Goal: Communication & Community: Share content

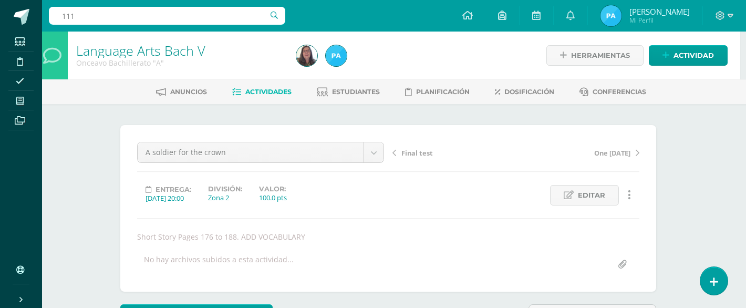
scroll to position [0, 6]
click at [178, 23] on input "111" at bounding box center [167, 16] width 237 height 18
click at [473, 19] on icon at bounding box center [468, 15] width 11 height 9
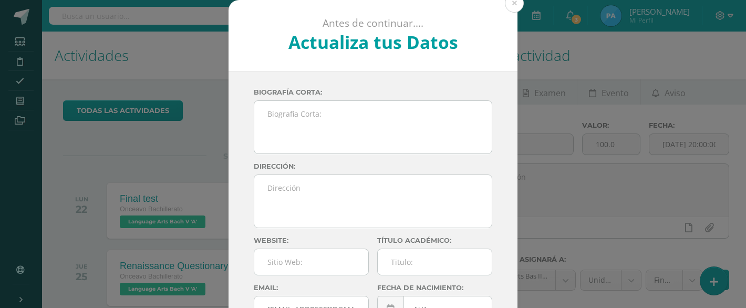
click at [559, 161] on div "Antes de continuar.... Actualiza tus Datos Paula Mejía ThM99Kn8HnfUVewEfhctYNyk…" at bounding box center [373, 198] width 738 height 396
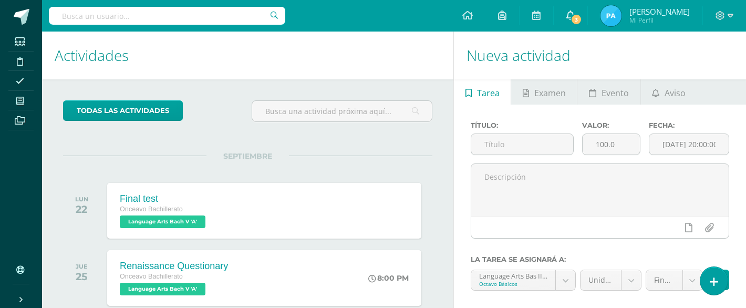
click at [582, 19] on span "3" at bounding box center [577, 20] width 12 height 12
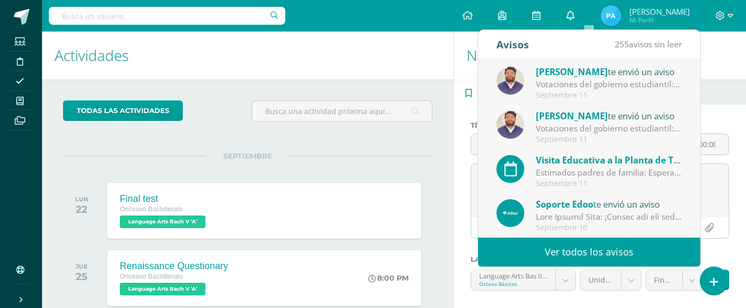
click at [575, 15] on icon at bounding box center [571, 15] width 8 height 9
click at [575, 20] on span at bounding box center [571, 16] width 8 height 12
click at [575, 16] on icon at bounding box center [571, 15] width 8 height 9
click at [258, 73] on h1 "Actividades" at bounding box center [248, 56] width 386 height 48
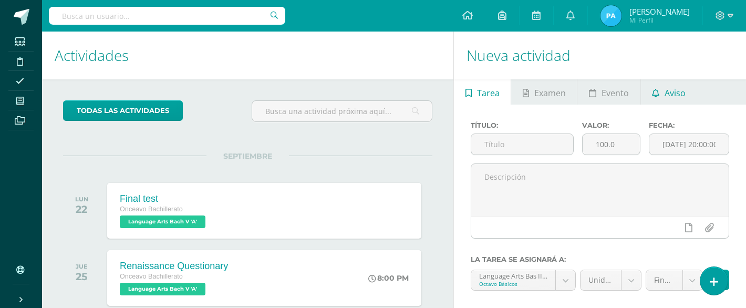
click at [665, 96] on span "Aviso" at bounding box center [675, 92] width 21 height 25
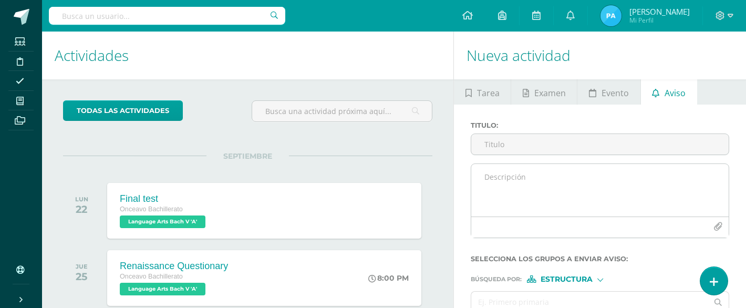
click at [525, 176] on textarea at bounding box center [600, 190] width 258 height 53
paste textarea "We are very excited to hold our Renaissance Fair, and we are pleased to share t…"
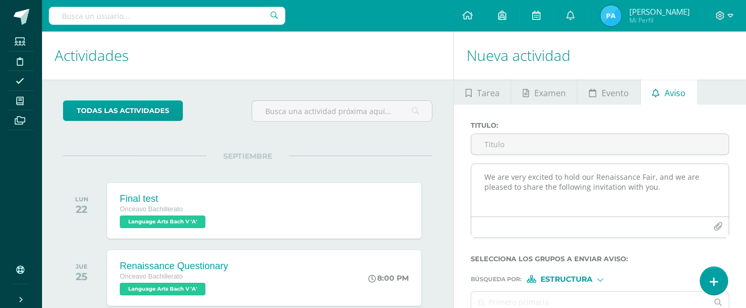
drag, startPoint x: 650, startPoint y: 177, endPoint x: 594, endPoint y: 176, distance: 55.2
click at [594, 176] on textarea "We are very excited to hold our Renaissance Fair, and we are pleased to share t…" at bounding box center [600, 190] width 258 height 53
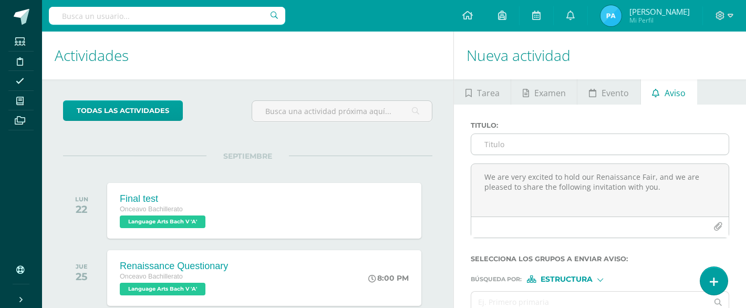
type textarea "We are very excited to hold our Renaissance Fair, and we are pleased to share t…"
click at [537, 135] on input "Titulo :" at bounding box center [600, 144] width 258 height 20
paste input "Renaissance Fair"
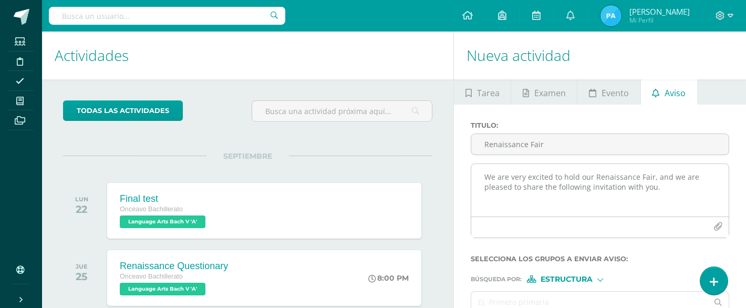
scroll to position [35, 0]
type input "Renaissance Fair"
click at [719, 222] on icon "button" at bounding box center [718, 226] width 9 height 9
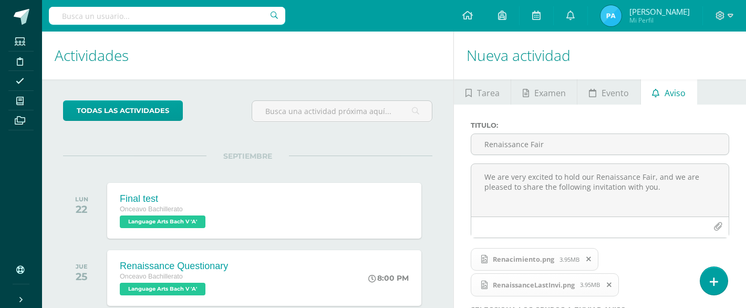
scroll to position [108, 0]
type input "octa"
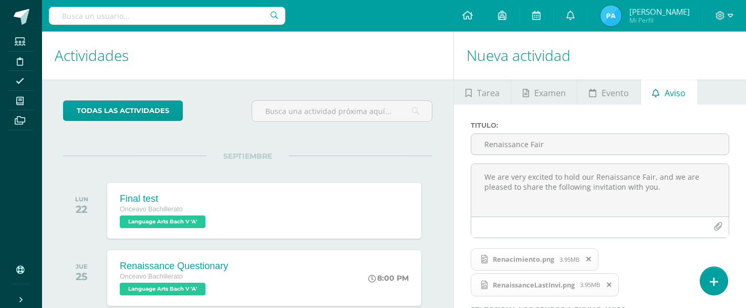
type input "noven"
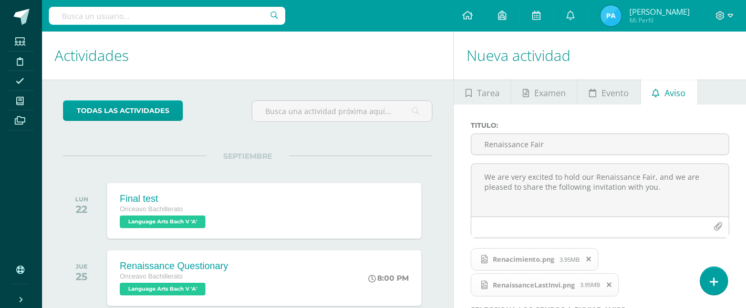
type input "nove"
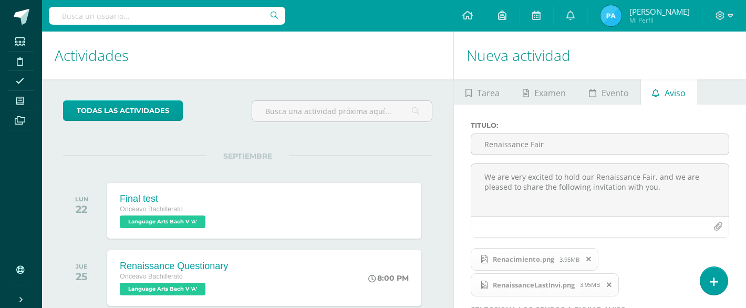
type input "decimo"
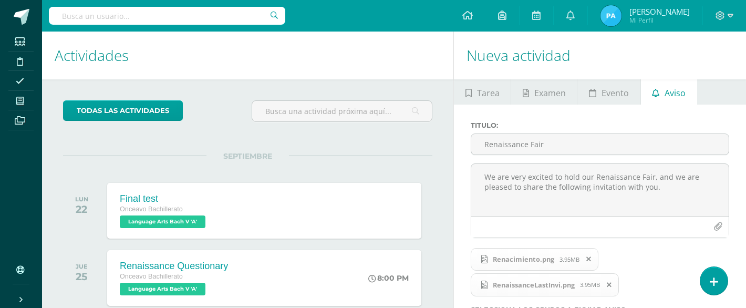
scroll to position [0, 2]
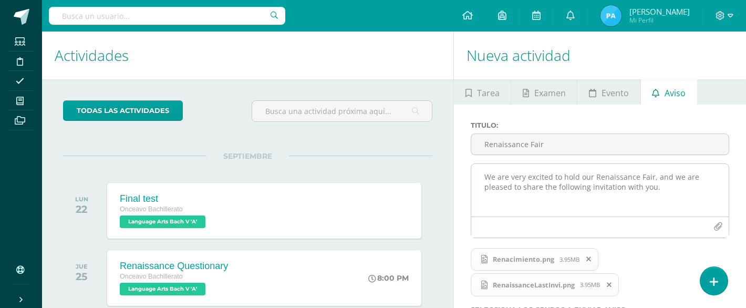
drag, startPoint x: 663, startPoint y: 192, endPoint x: 477, endPoint y: 172, distance: 186.7
click at [477, 172] on textarea "We are very excited to hold our Renaissance Fair, and we are pleased to share t…" at bounding box center [600, 190] width 258 height 53
click at [579, 203] on textarea "We are very excited to hold our Renaissance Fair, and we are pleased to share t…" at bounding box center [600, 190] width 258 height 53
drag, startPoint x: 627, startPoint y: 203, endPoint x: 478, endPoint y: 173, distance: 152.3
click at [478, 173] on textarea "We are very excited to hold our Renaissance Fair, and we are pleased to share t…" at bounding box center [600, 190] width 258 height 53
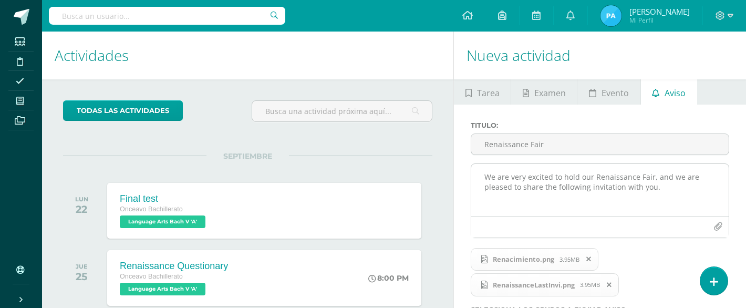
paste textarea "excited about our Renaissance Fair and happy to share this"
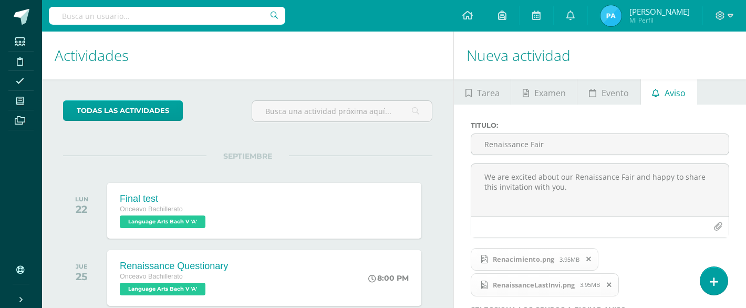
scroll to position [424, 2]
type textarea "We are excited about our Renaissance Fair and happy to share this invitation wi…"
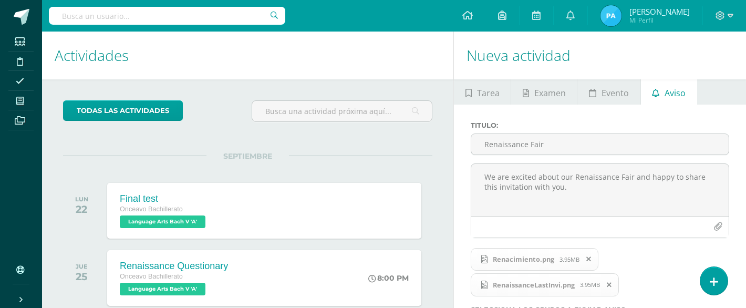
type input "s"
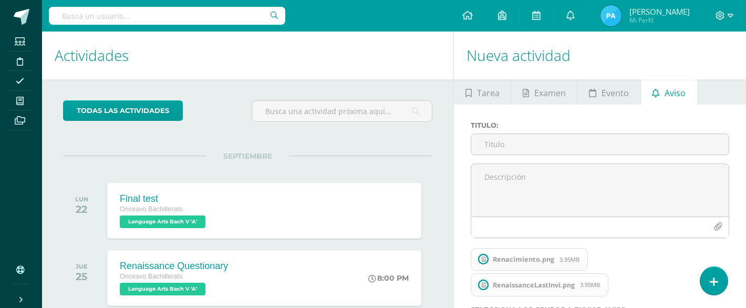
scroll to position [58, 2]
